Goal: Task Accomplishment & Management: Complete application form

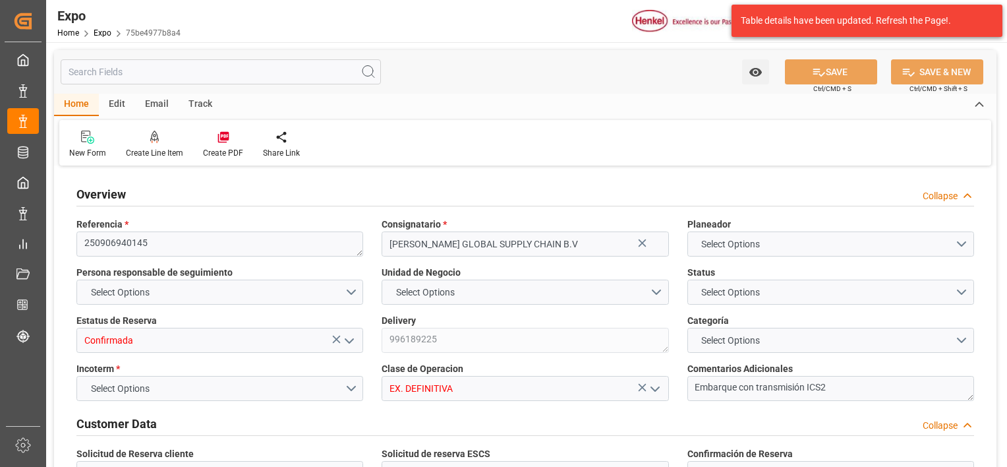
type input "6343.36"
type input "8722.121"
type input "10"
type input "9211482"
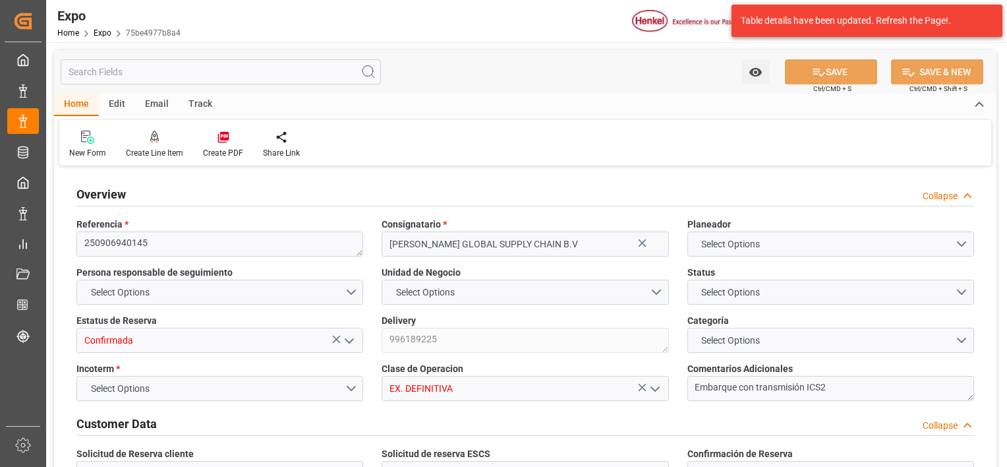
type input "MXATM"
type input "PLGDY"
type input "9292149"
type input "[DATE]"
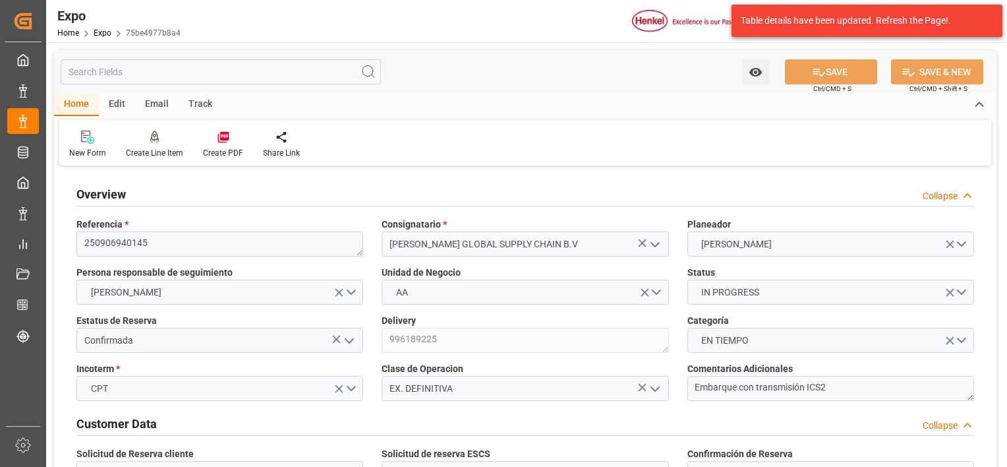
type input "[DATE]"
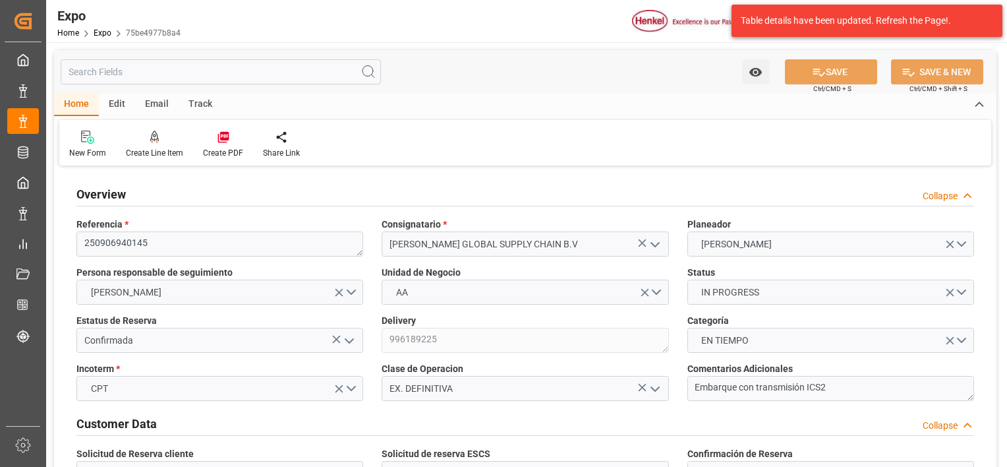
type input "[DATE] 00:00"
type input "[DATE]"
type input "[DATE] 11:25"
type input "[DATE]"
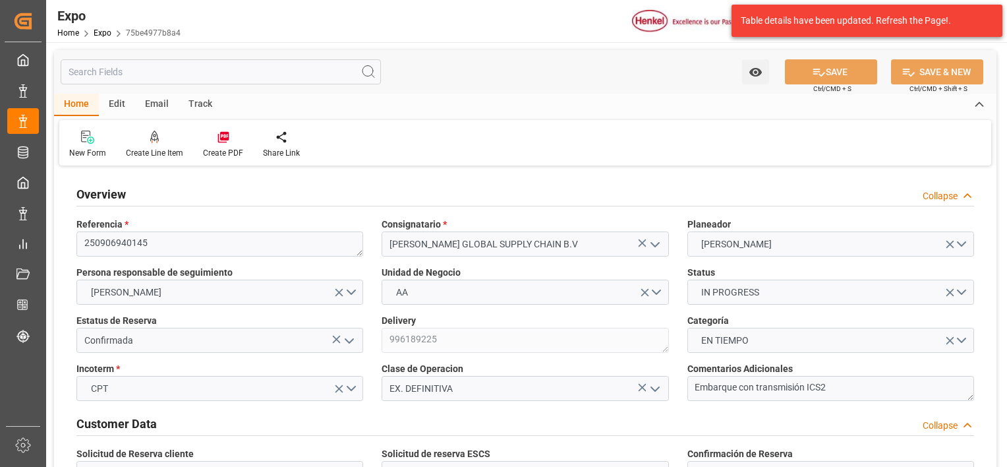
type input "[DATE]"
type input "[DATE] 18:00"
type input "[DATE] 00:00"
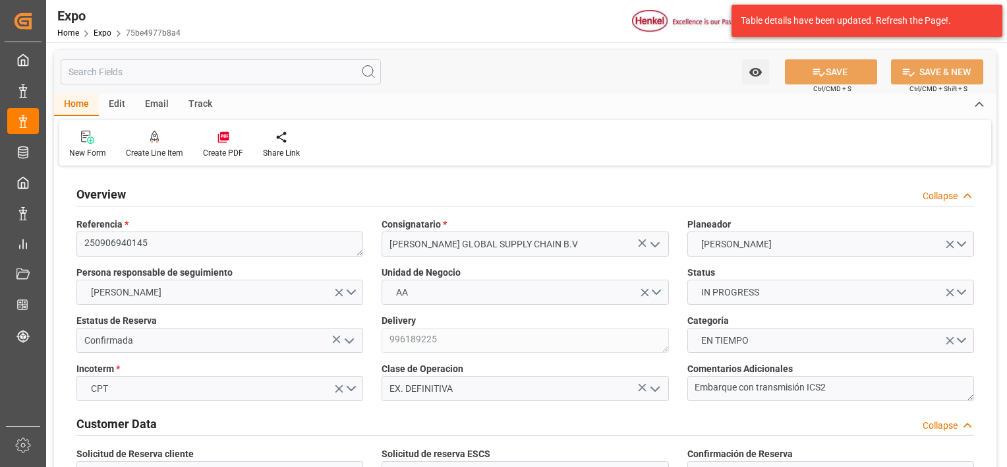
type input "[DATE] 20:30"
type input "[DATE] 23:00"
type input "[DATE] 00:00"
type input "17-09-2025 21:30"
type input "[DATE] 03:59"
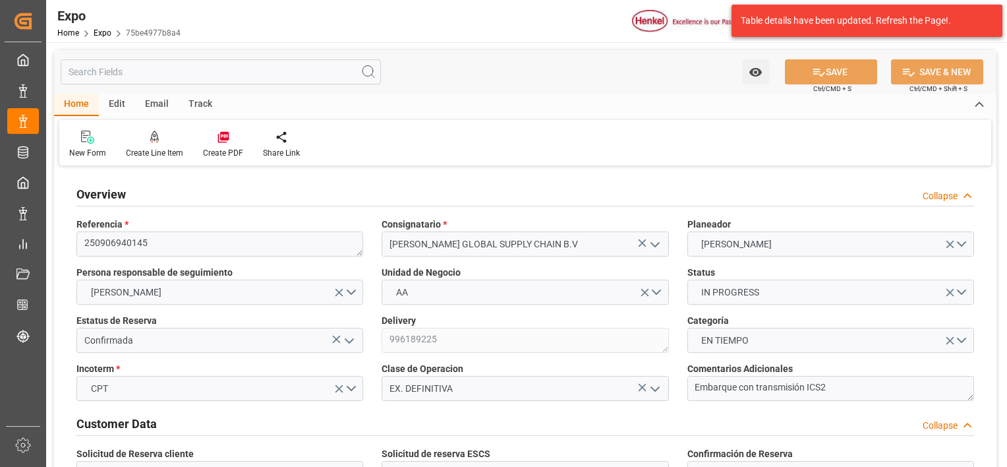
type input "[DATE] 18:00"
type input "[DATE] 20:47"
type input "[DATE] 14:00"
type input "[DATE] 06:24"
type input "[DATE] 07:00"
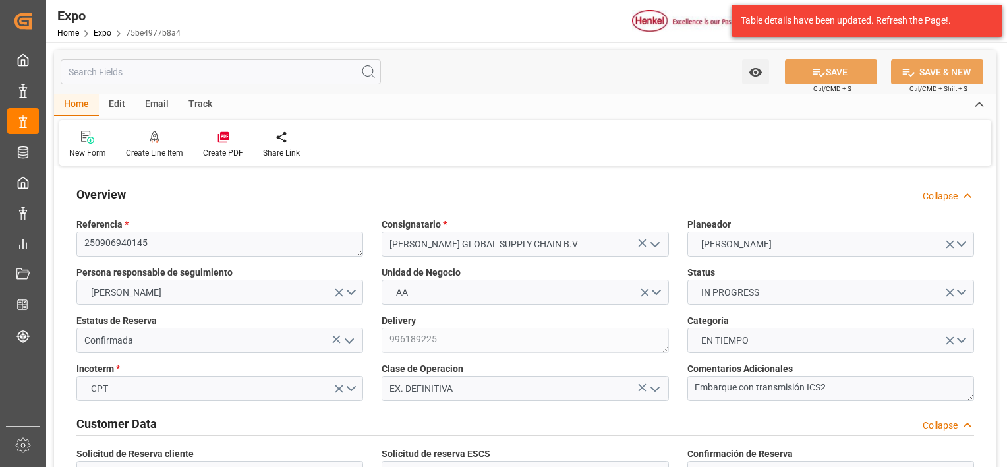
type input "[DATE] 23:00"
type input "[DATE] 10:51"
click at [979, 100] on icon at bounding box center [979, 105] width 15 height 16
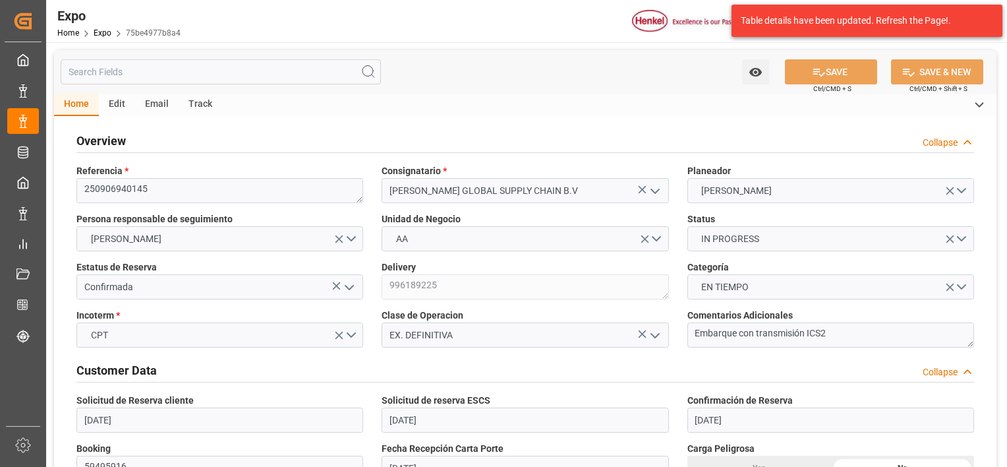
click at [979, 103] on icon at bounding box center [979, 105] width 15 height 16
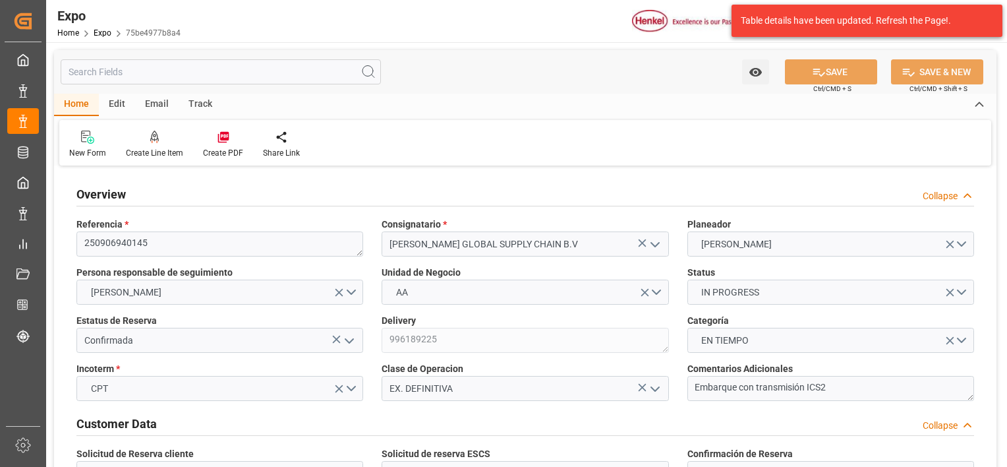
click at [967, 196] on icon at bounding box center [967, 196] width 13 height 14
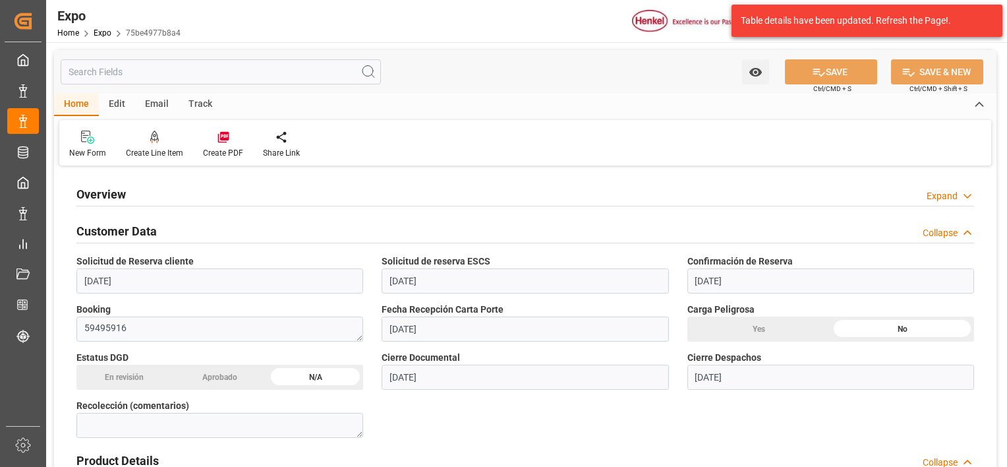
click at [964, 234] on icon at bounding box center [967, 233] width 13 height 14
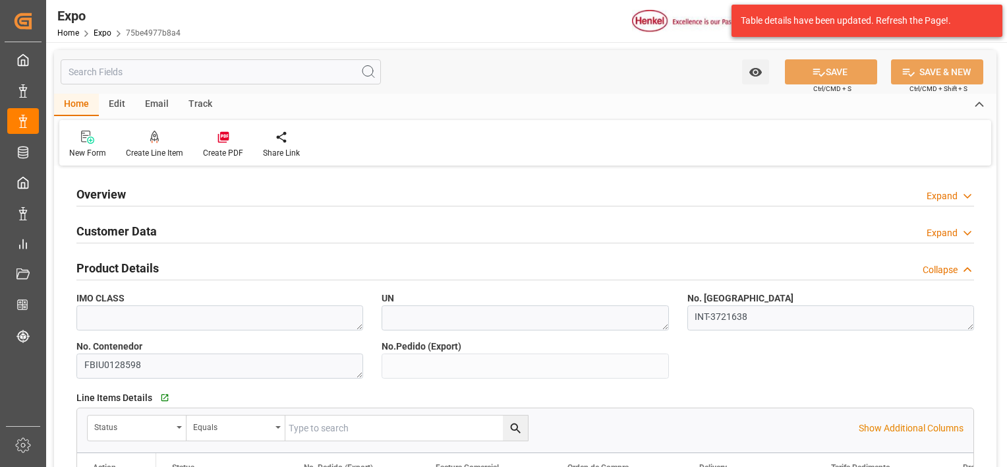
click at [968, 268] on polyline at bounding box center [967, 269] width 7 height 3
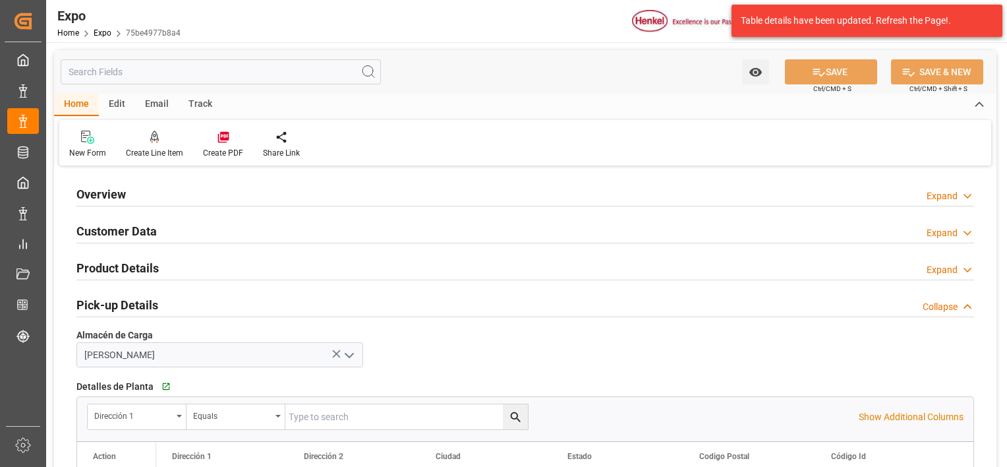
click at [967, 315] on div "Pick-up Details Collapse" at bounding box center [525, 303] width 898 height 25
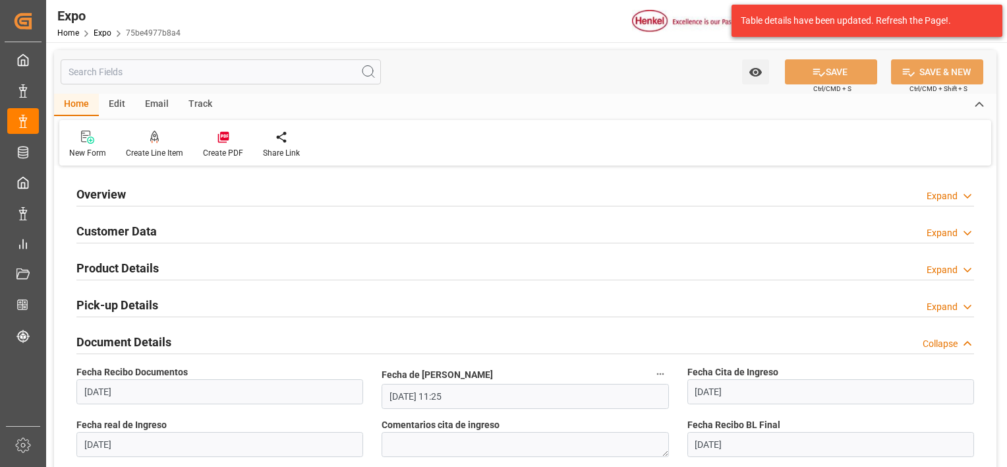
click at [965, 343] on polyline at bounding box center [967, 342] width 7 height 3
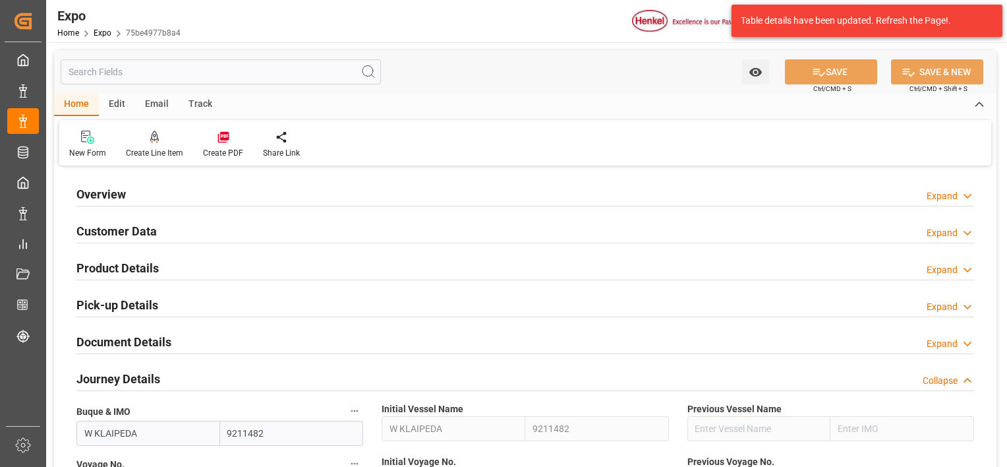
click at [965, 377] on icon at bounding box center [967, 381] width 13 height 14
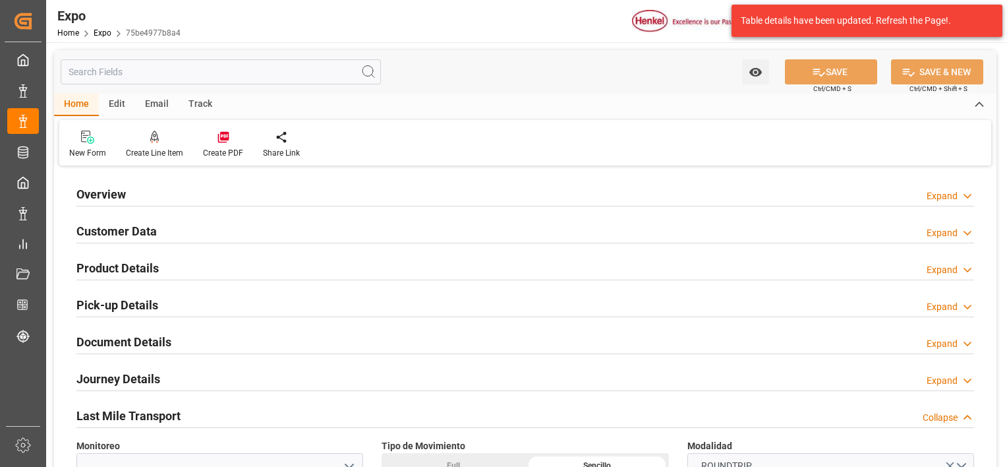
click at [965, 424] on icon at bounding box center [967, 418] width 13 height 14
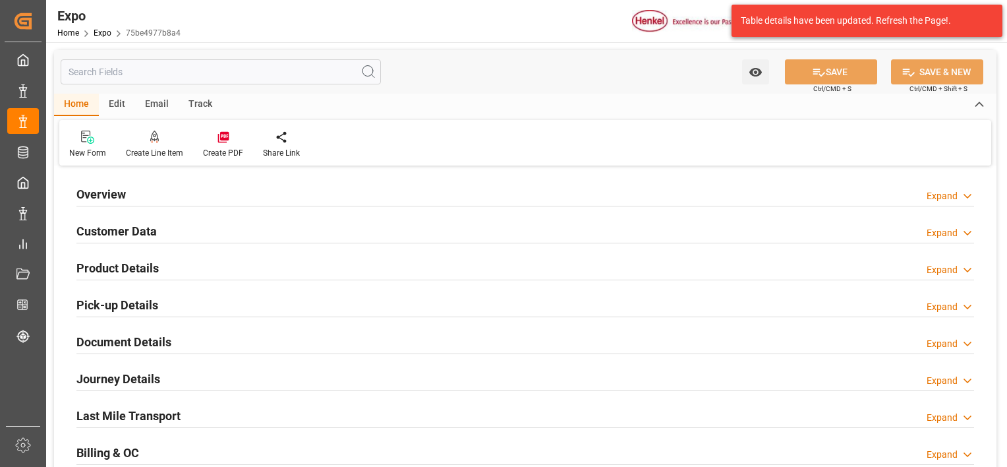
click at [964, 451] on icon at bounding box center [967, 455] width 13 height 14
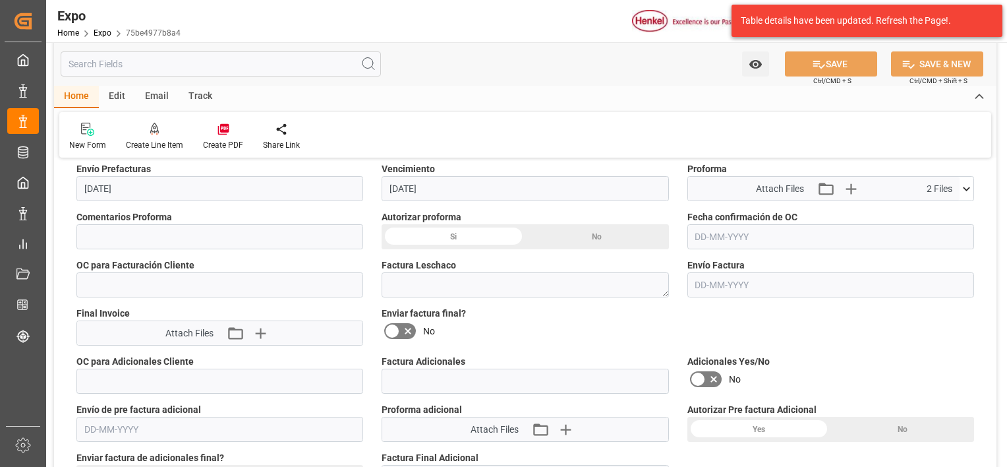
scroll to position [316, 0]
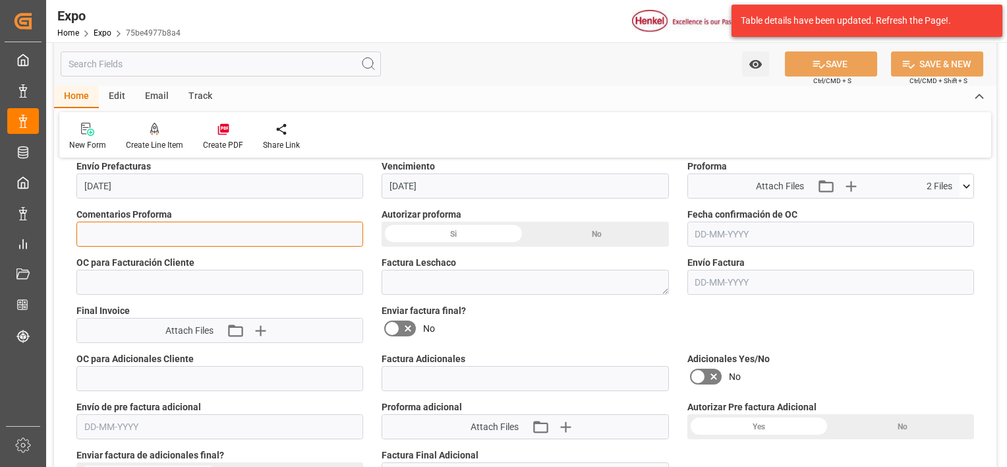
click at [198, 227] on input at bounding box center [219, 233] width 287 height 25
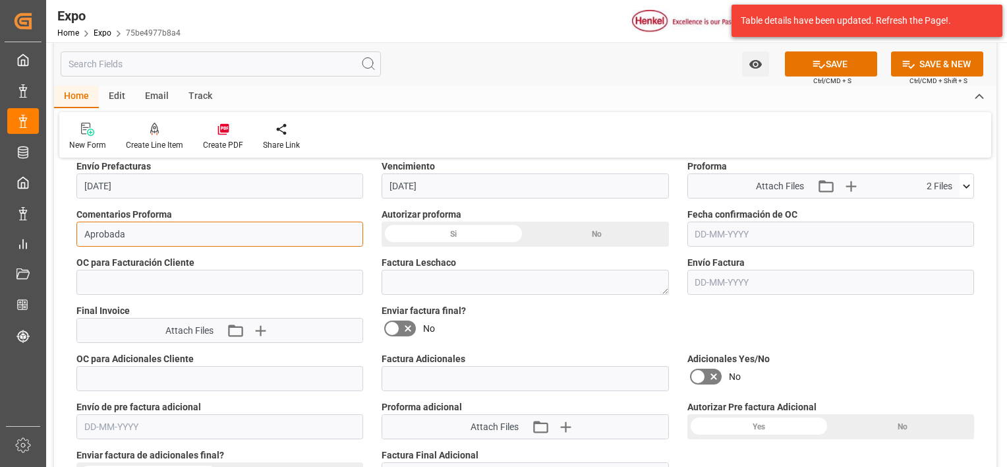
type input "Aprobada"
click at [457, 229] on div "Si" at bounding box center [454, 233] width 144 height 25
click at [724, 233] on input "text" at bounding box center [830, 233] width 287 height 25
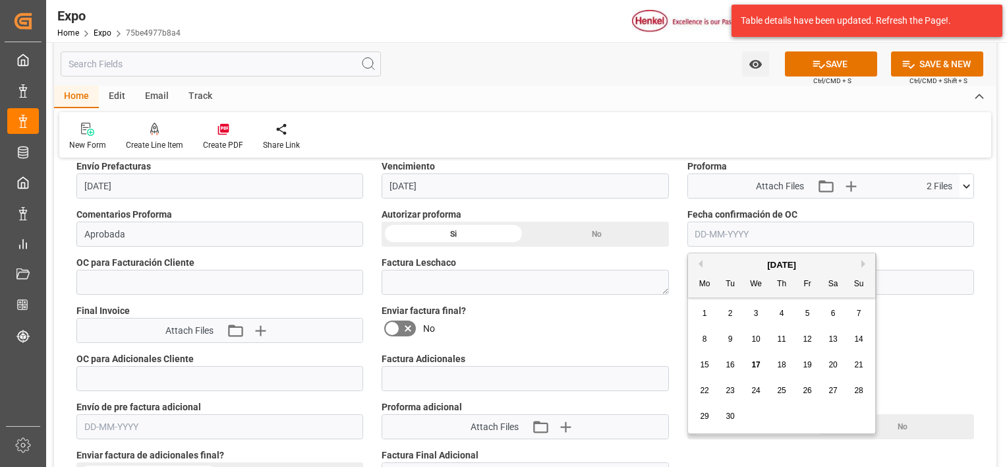
click at [754, 366] on span "17" at bounding box center [755, 364] width 9 height 9
type input "[DATE]"
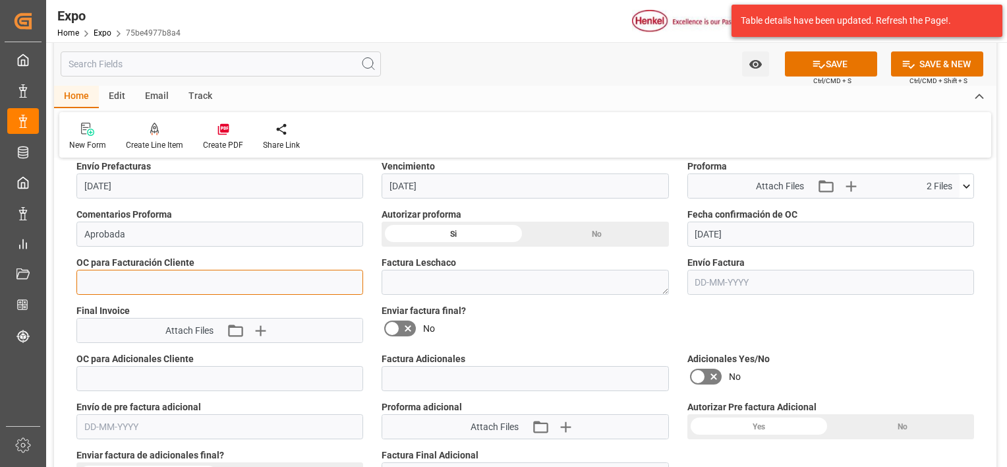
click at [214, 285] on input "text" at bounding box center [219, 282] width 287 height 25
paste input "text"
paste input "4578582308"
type input "4578582308"
click at [409, 328] on icon at bounding box center [408, 329] width 7 height 7
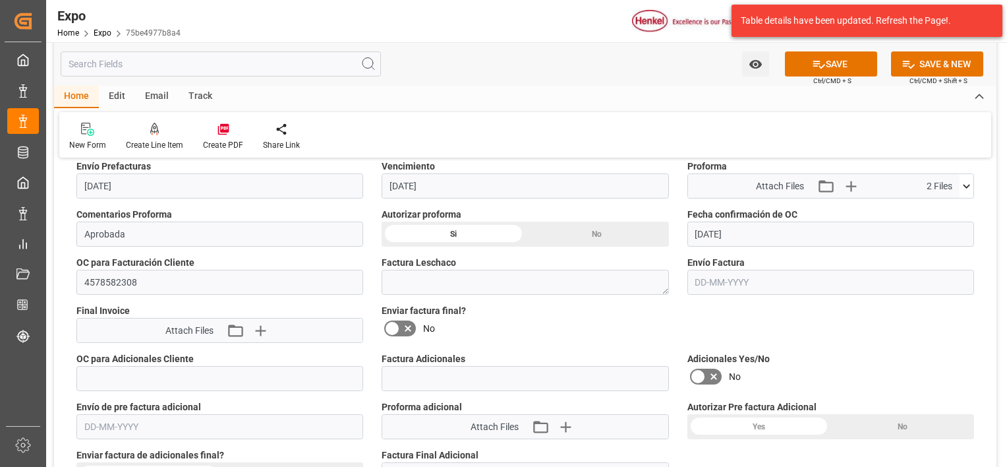
click at [0, 0] on input "checkbox" at bounding box center [0, 0] width 0 height 0
click at [836, 58] on button "SAVE" at bounding box center [831, 63] width 92 height 25
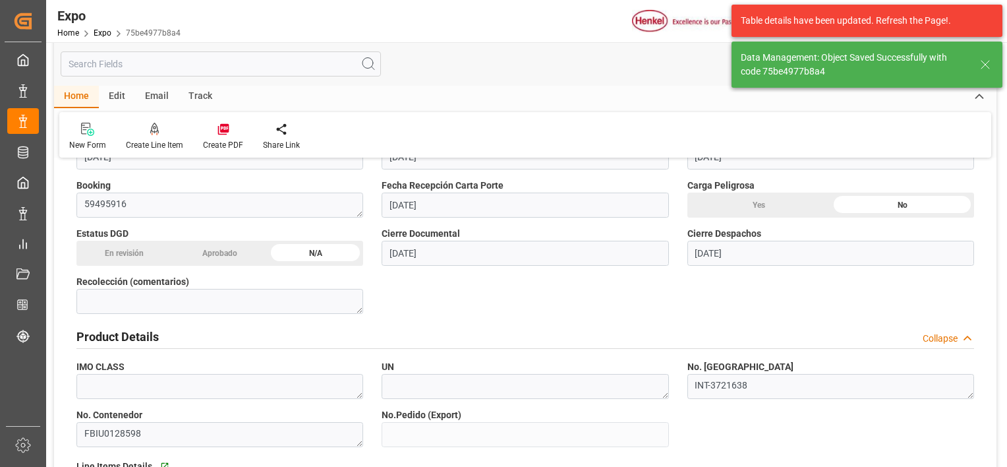
type textarea "[PERSON_NAME]"
type input "[DATE] 22:25"
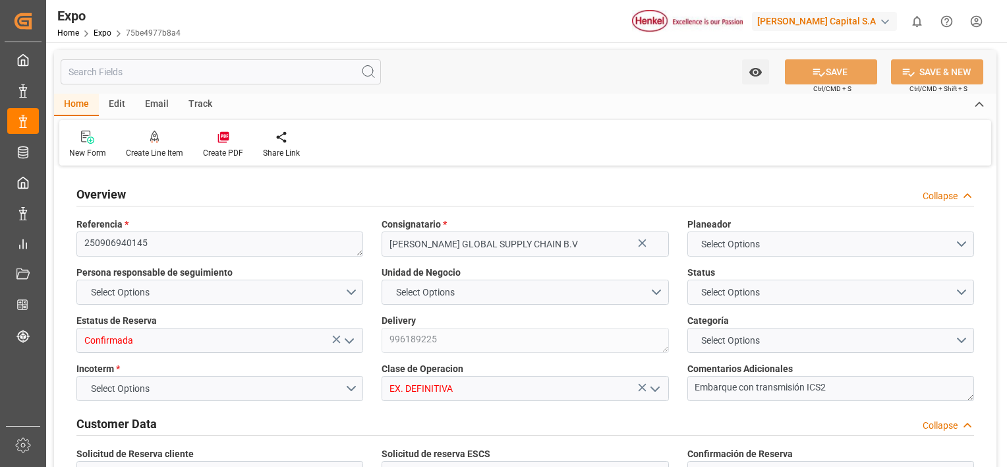
type input "6343.36"
type input "8722.121"
type input "10"
type input "9211482"
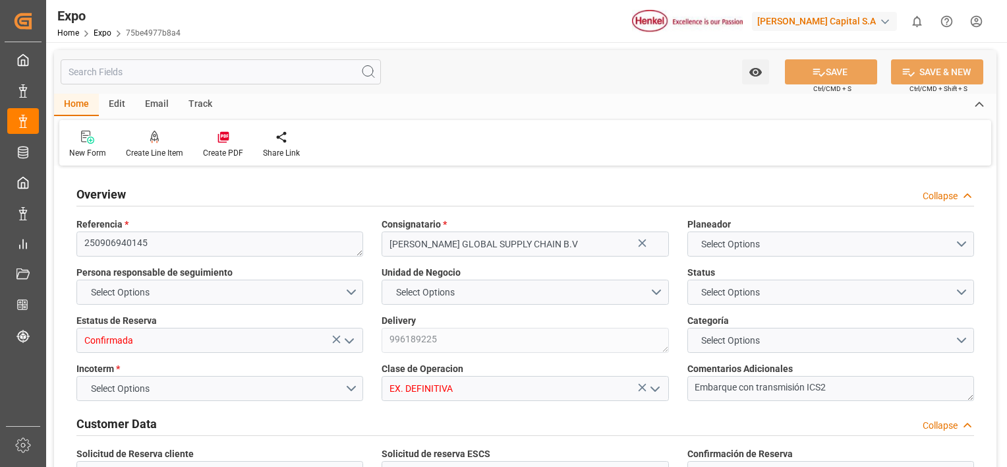
type input "MXATM"
type input "PLGDY"
type input "9292149"
type input "[DATE]"
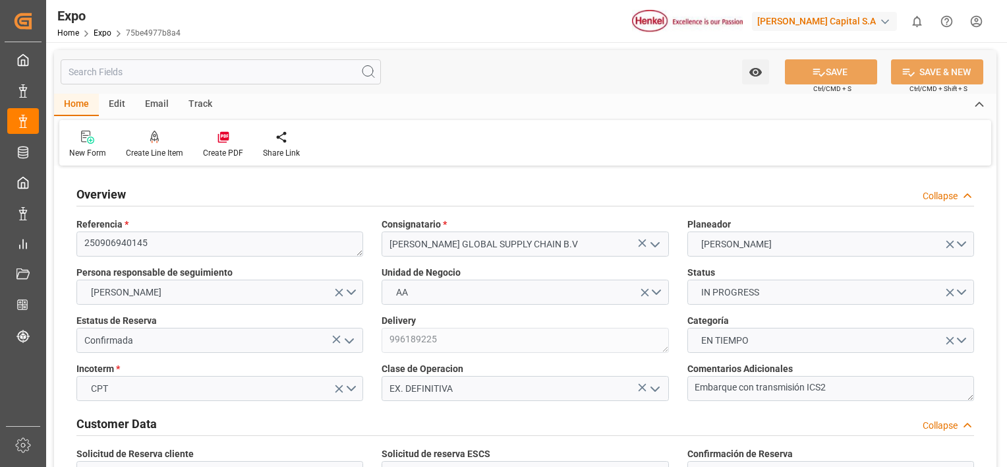
type input "[DATE]"
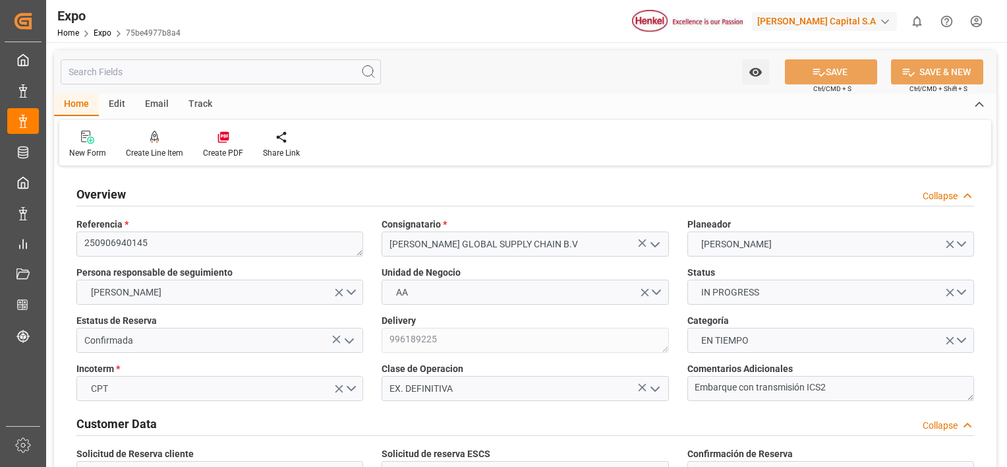
type input "[DATE] 00:00"
type input "[DATE]"
type input "[DATE] 11:25"
type input "[DATE]"
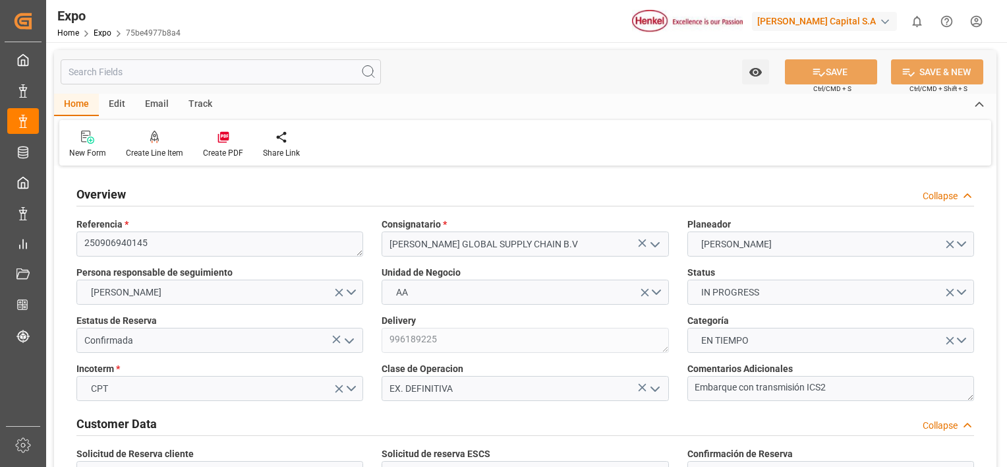
type input "[DATE]"
type input "[DATE] 18:00"
type input "[DATE] 00:00"
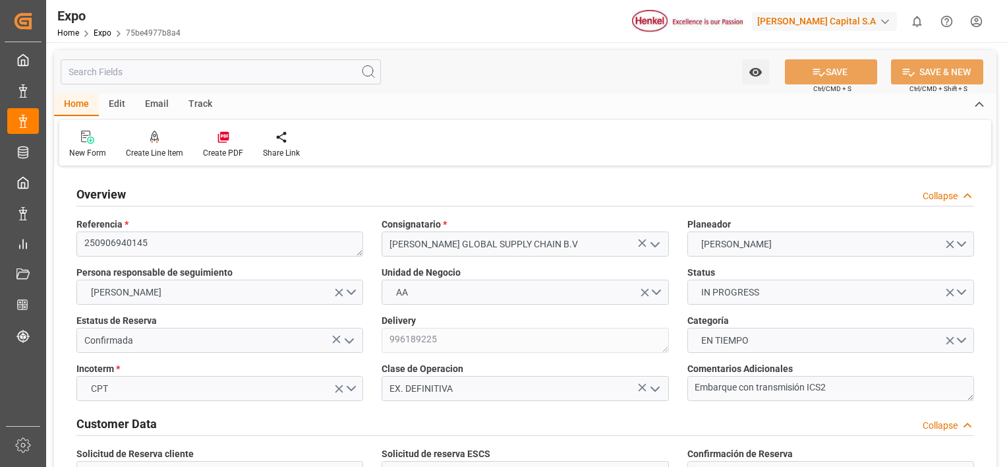
type input "[DATE] 20:30"
type input "[DATE] 23:00"
type input "[DATE] 00:00"
type input "[DATE] 22:25"
type input "[DATE] 03:59"
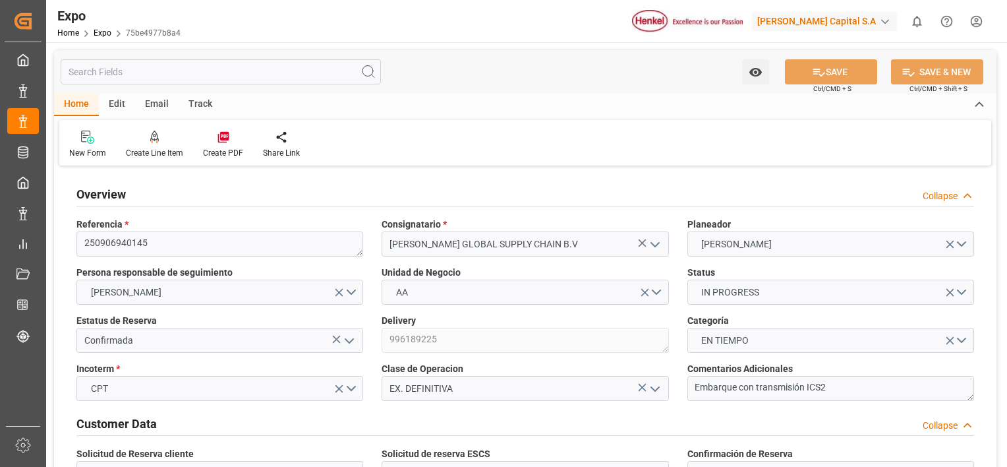
type input "[DATE] 18:00"
type input "[DATE] 20:47"
type input "[DATE] 14:00"
type input "[DATE] 06:24"
type input "[DATE] 07:00"
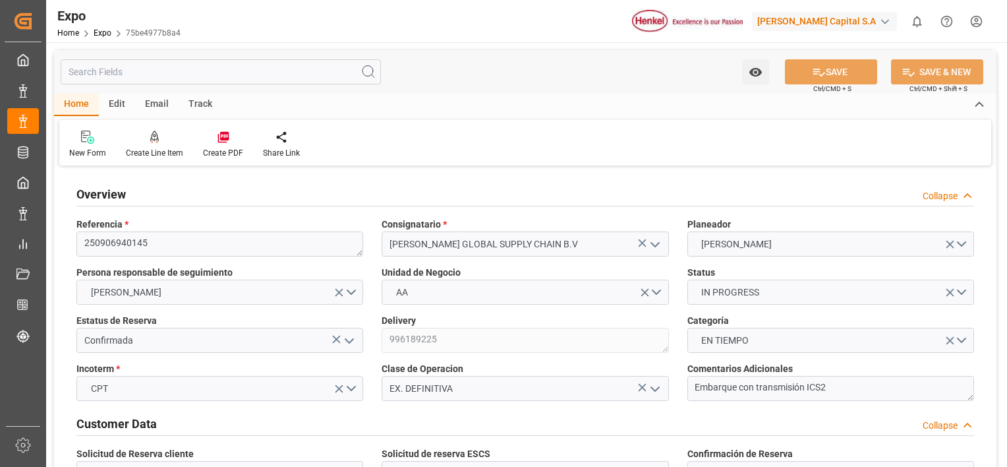
type input "[DATE] 23:00"
type input "[DATE] 10:51"
click at [960, 198] on div "Collapse" at bounding box center [948, 196] width 51 height 14
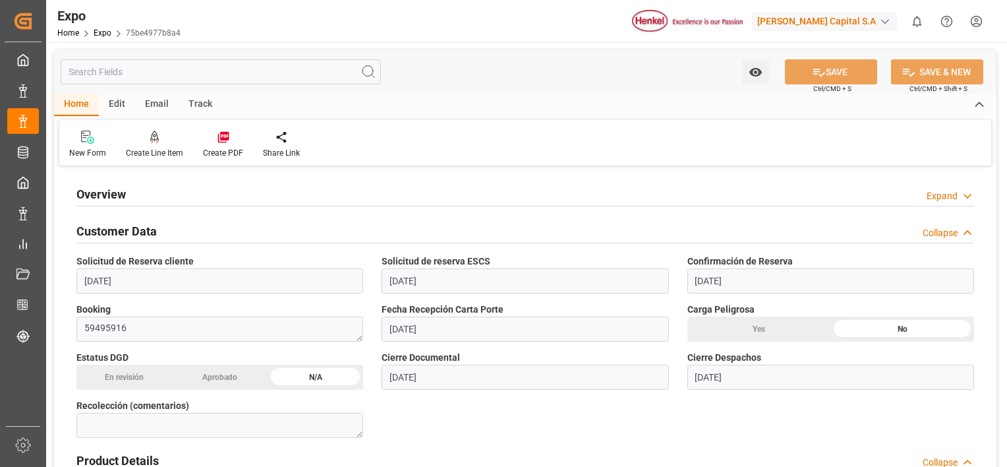
click at [958, 233] on div "Collapse" at bounding box center [948, 233] width 51 height 14
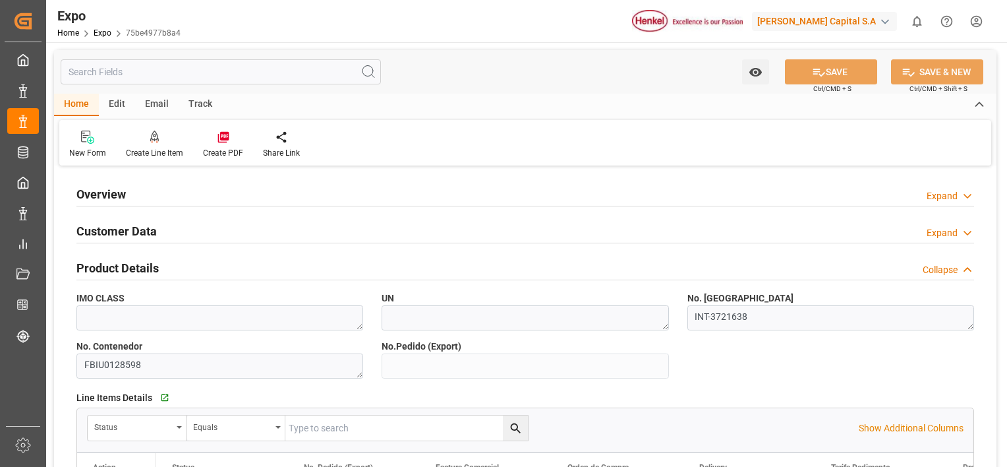
click at [957, 277] on div "Product Details Collapse" at bounding box center [525, 266] width 898 height 25
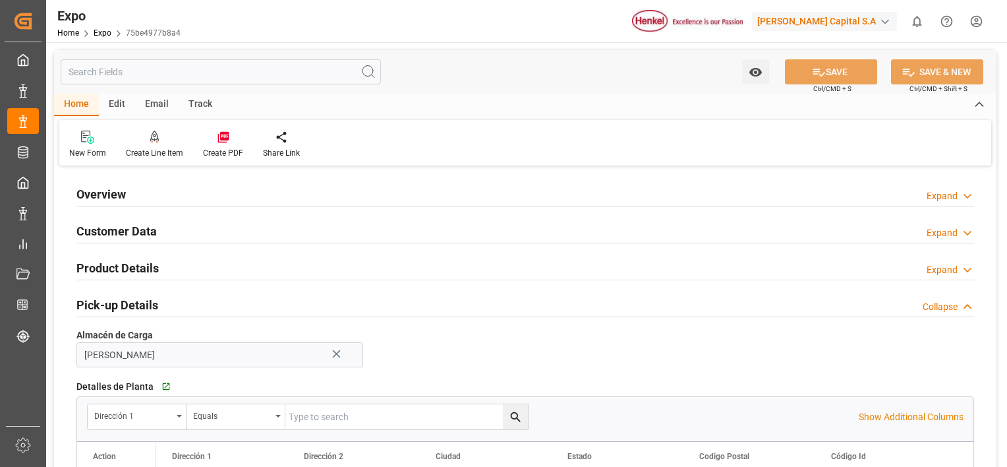
drag, startPoint x: 958, startPoint y: 305, endPoint x: 962, endPoint y: 326, distance: 20.8
click at [958, 306] on div "Collapse" at bounding box center [948, 307] width 51 height 14
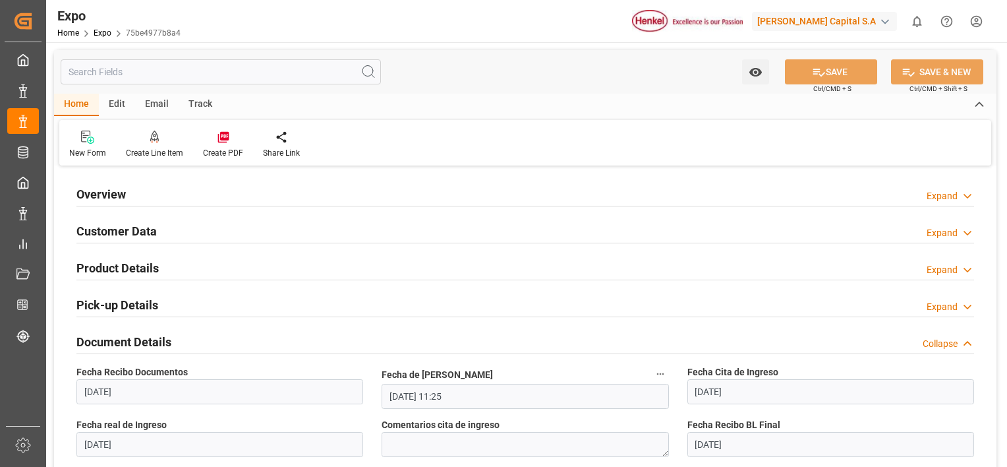
click at [965, 345] on icon at bounding box center [967, 344] width 13 height 14
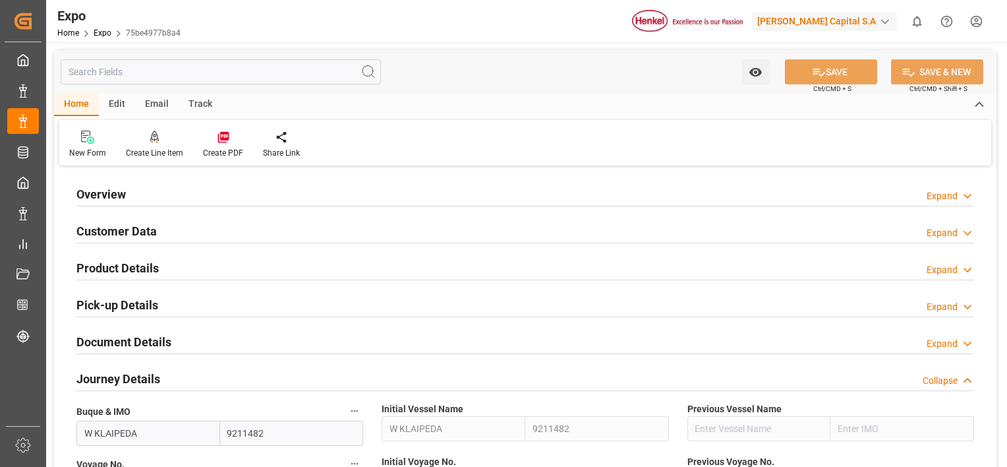
click at [962, 378] on icon at bounding box center [967, 381] width 13 height 14
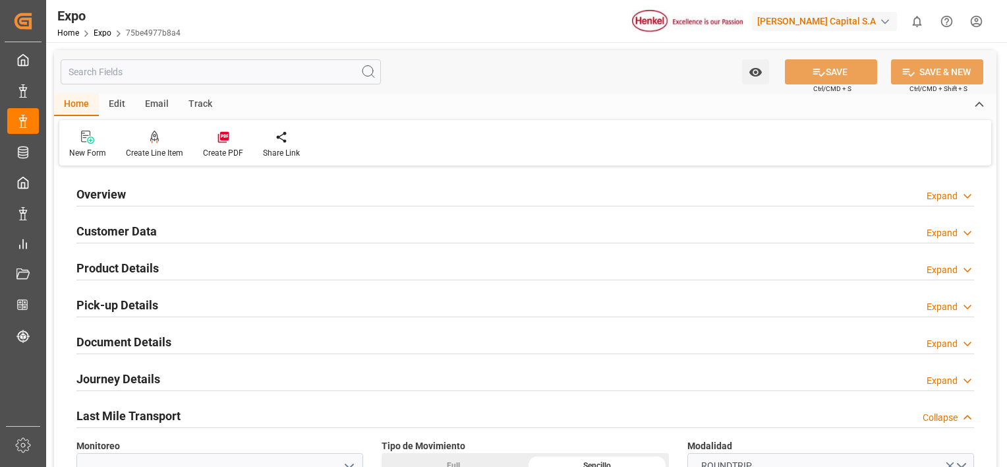
click at [950, 419] on div "Collapse" at bounding box center [940, 418] width 35 height 14
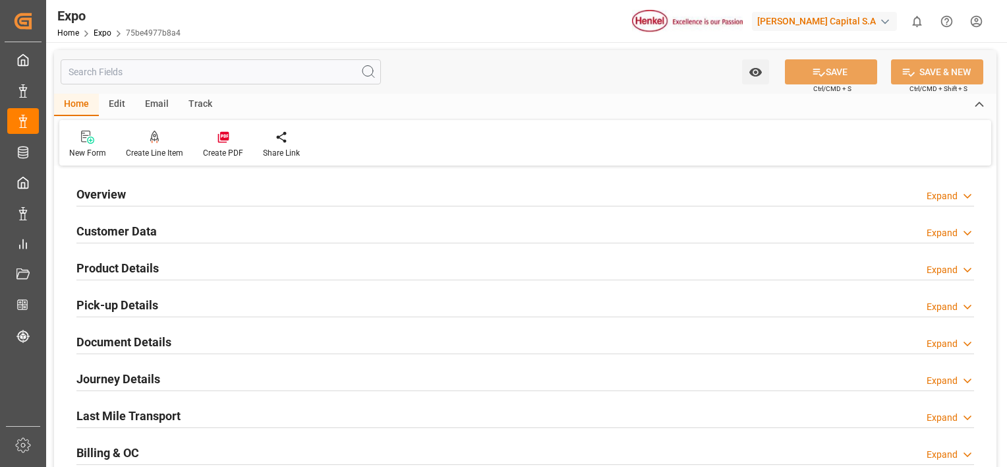
click at [941, 459] on div "Expand" at bounding box center [942, 455] width 31 height 14
